Goal: Task Accomplishment & Management: Use online tool/utility

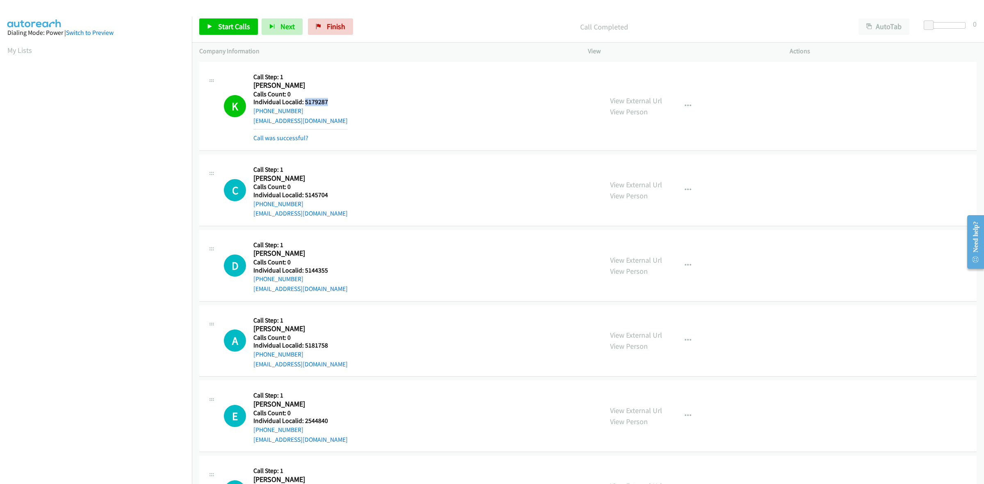
scroll to position [0, 1]
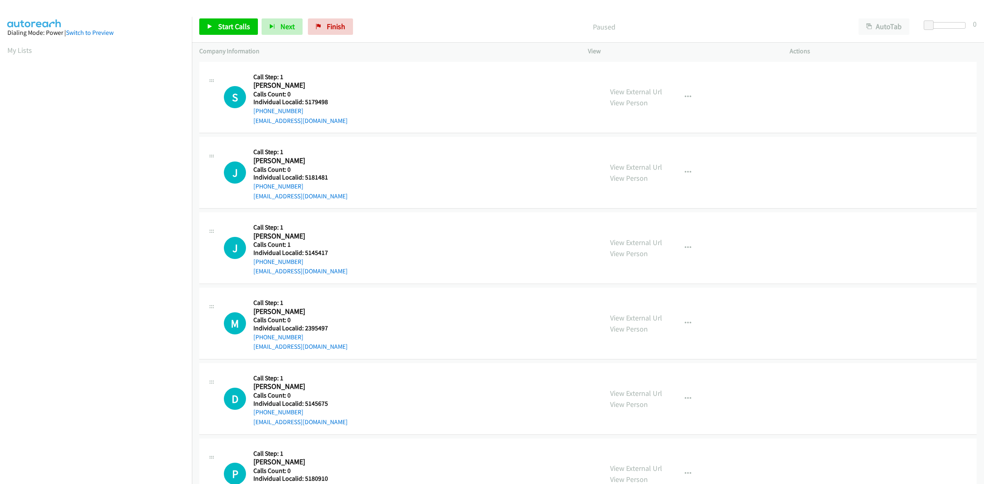
scroll to position [0, 1]
drag, startPoint x: 331, startPoint y: 103, endPoint x: 304, endPoint y: 102, distance: 27.1
click at [304, 102] on h5 "Individual Localid: 5179498" at bounding box center [300, 102] width 94 height 8
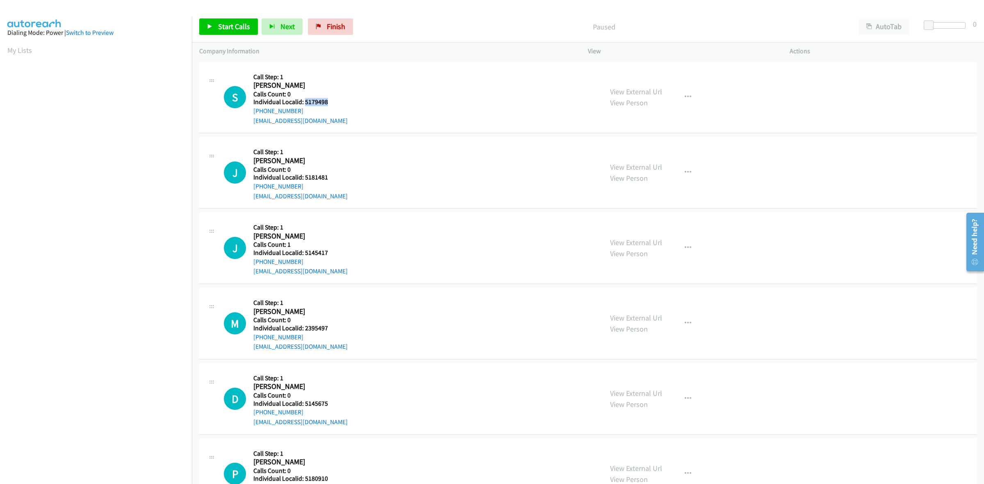
copy h5 "5179498"
click at [685, 98] on icon "button" at bounding box center [688, 97] width 7 height 7
click at [630, 149] on link "Skip Call" at bounding box center [644, 151] width 109 height 16
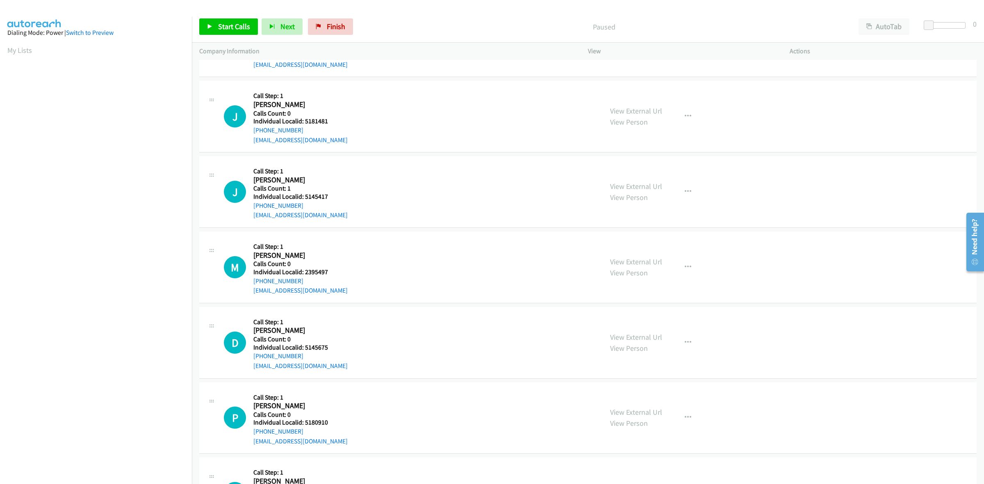
scroll to position [64, 0]
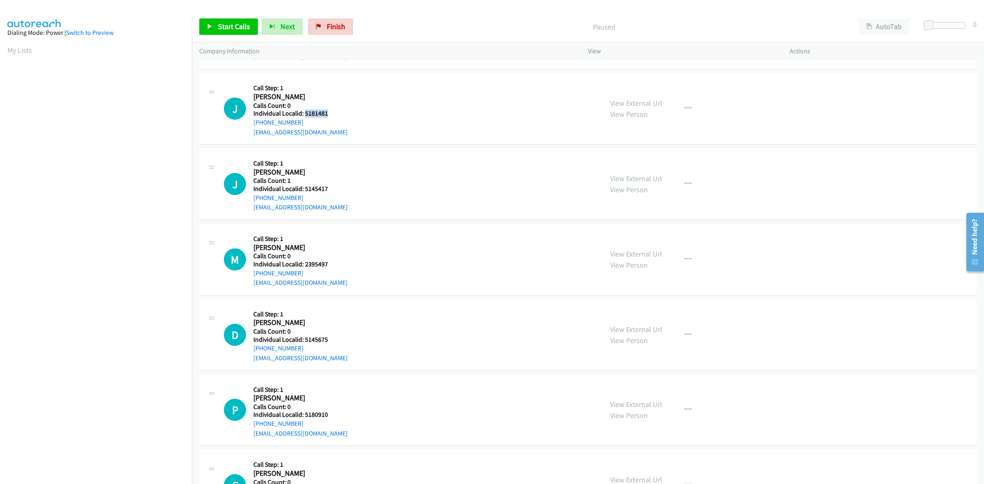
drag, startPoint x: 330, startPoint y: 111, endPoint x: 305, endPoint y: 112, distance: 25.4
click at [305, 112] on h5 "Individual Localid: 5181481" at bounding box center [300, 114] width 94 height 8
copy h5 "5181481"
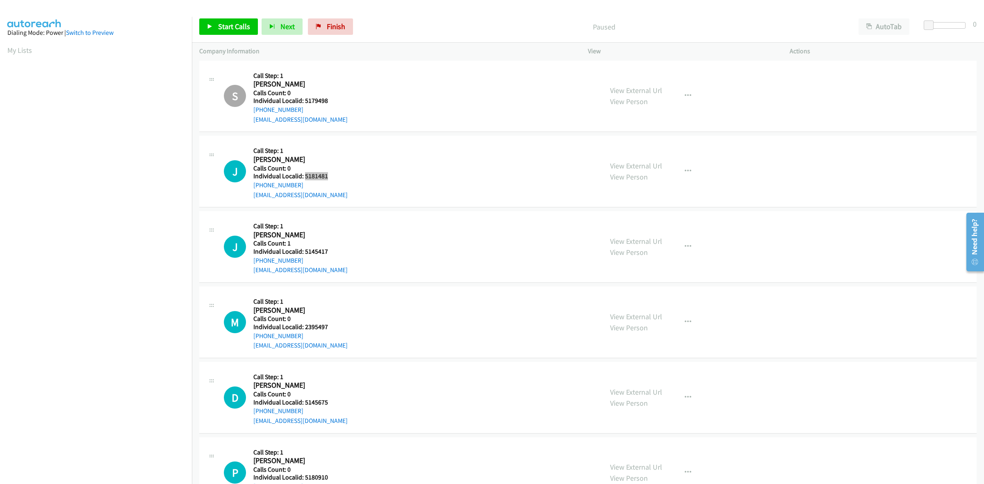
scroll to position [0, 0]
click at [333, 183] on div "[PHONE_NUMBER]" at bounding box center [300, 187] width 94 height 10
drag, startPoint x: 328, startPoint y: 176, endPoint x: 304, endPoint y: 179, distance: 24.3
click at [304, 179] on h5 "Individual Localid: 5181481" at bounding box center [300, 177] width 94 height 8
copy h5 "5181481"
